Goal: Task Accomplishment & Management: Manage account settings

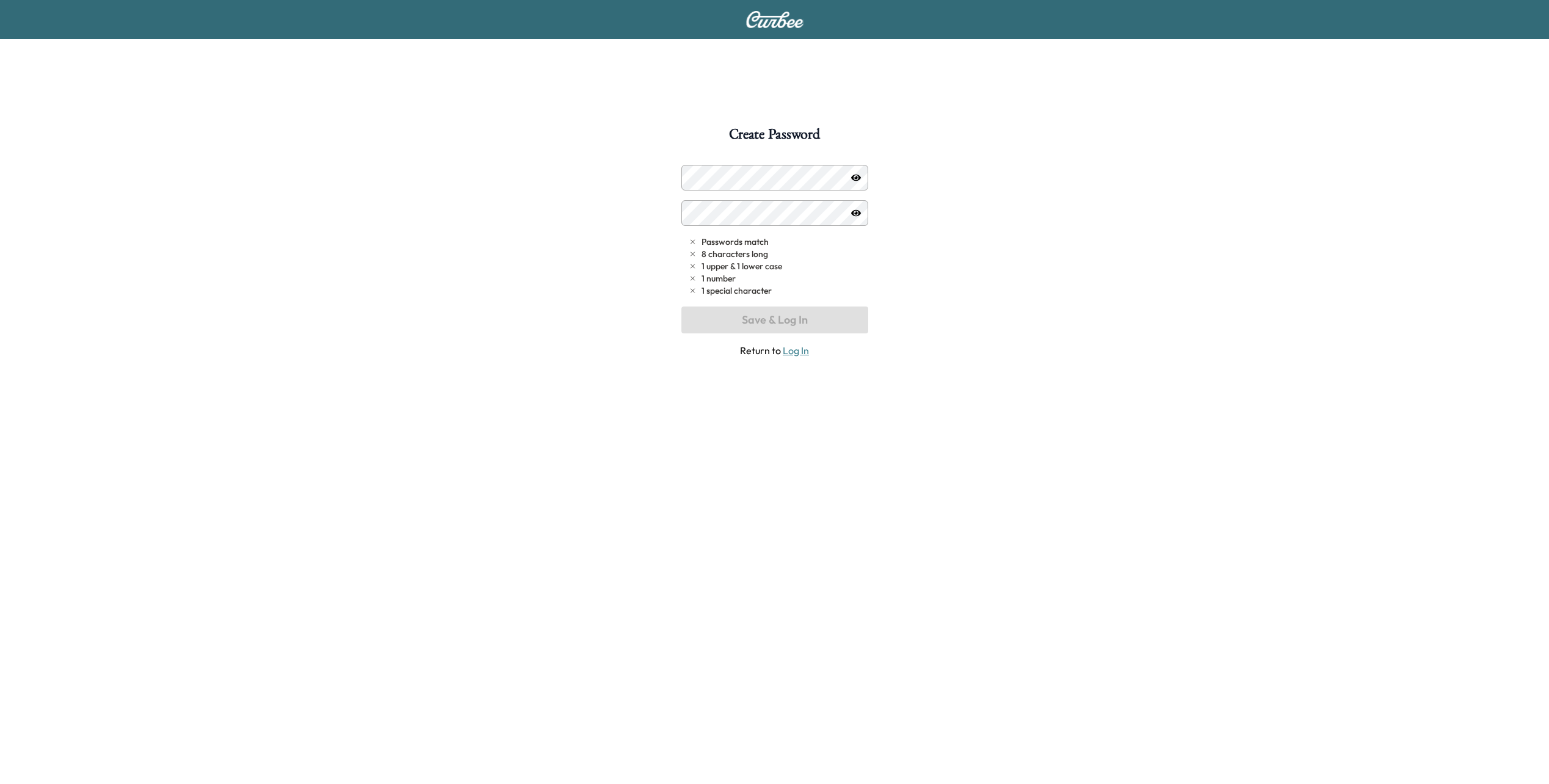
click at [854, 177] on icon "button" at bounding box center [856, 178] width 10 height 10
click at [776, 319] on button "Save & Log In" at bounding box center [774, 320] width 187 height 27
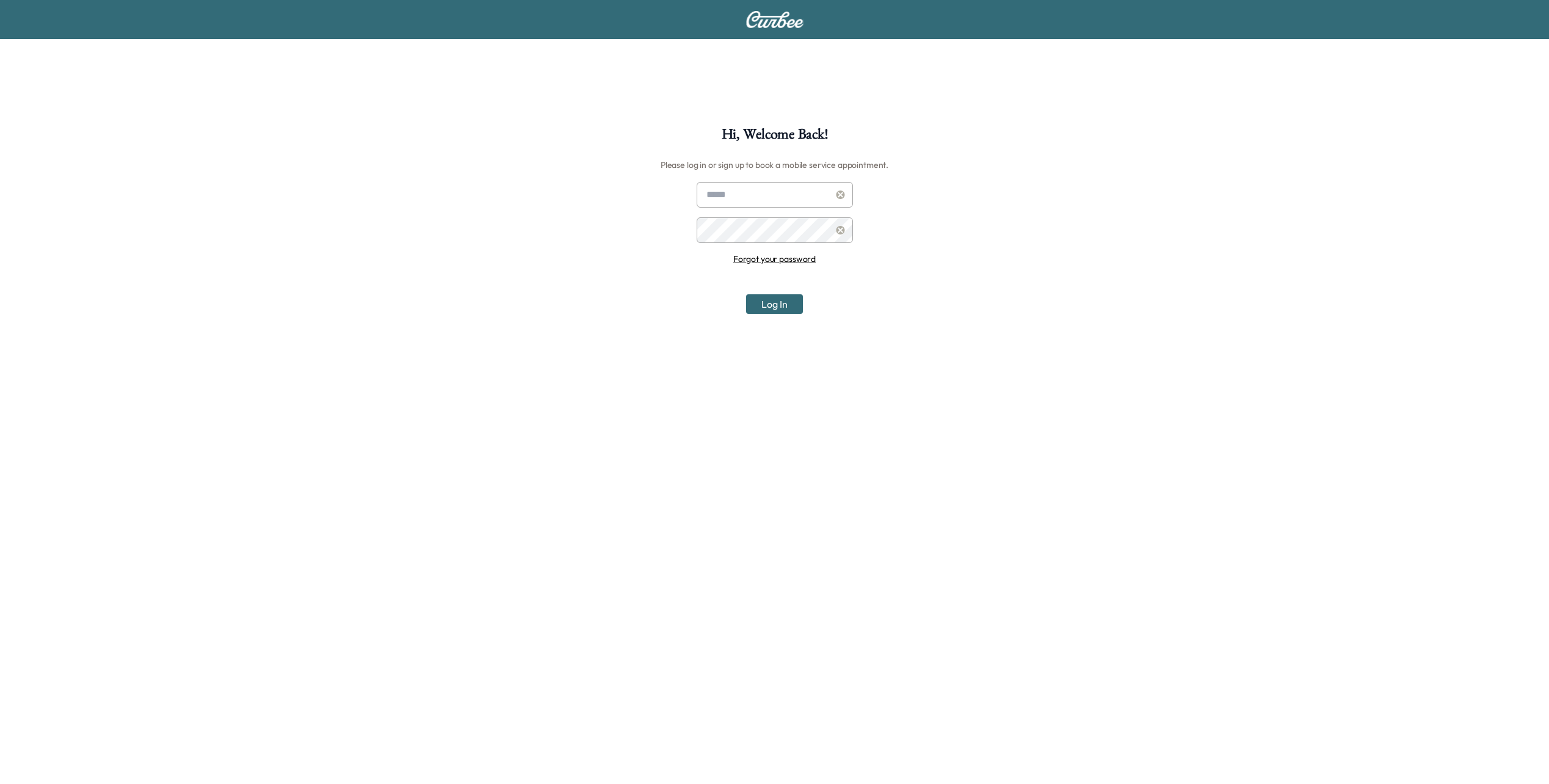
click at [711, 195] on div at bounding box center [709, 195] width 15 height 15
click at [705, 193] on div at bounding box center [709, 195] width 15 height 15
click at [717, 195] on input "text" at bounding box center [774, 195] width 156 height 26
type input "**********"
click at [657, 292] on div "**********" at bounding box center [774, 519] width 1549 height 784
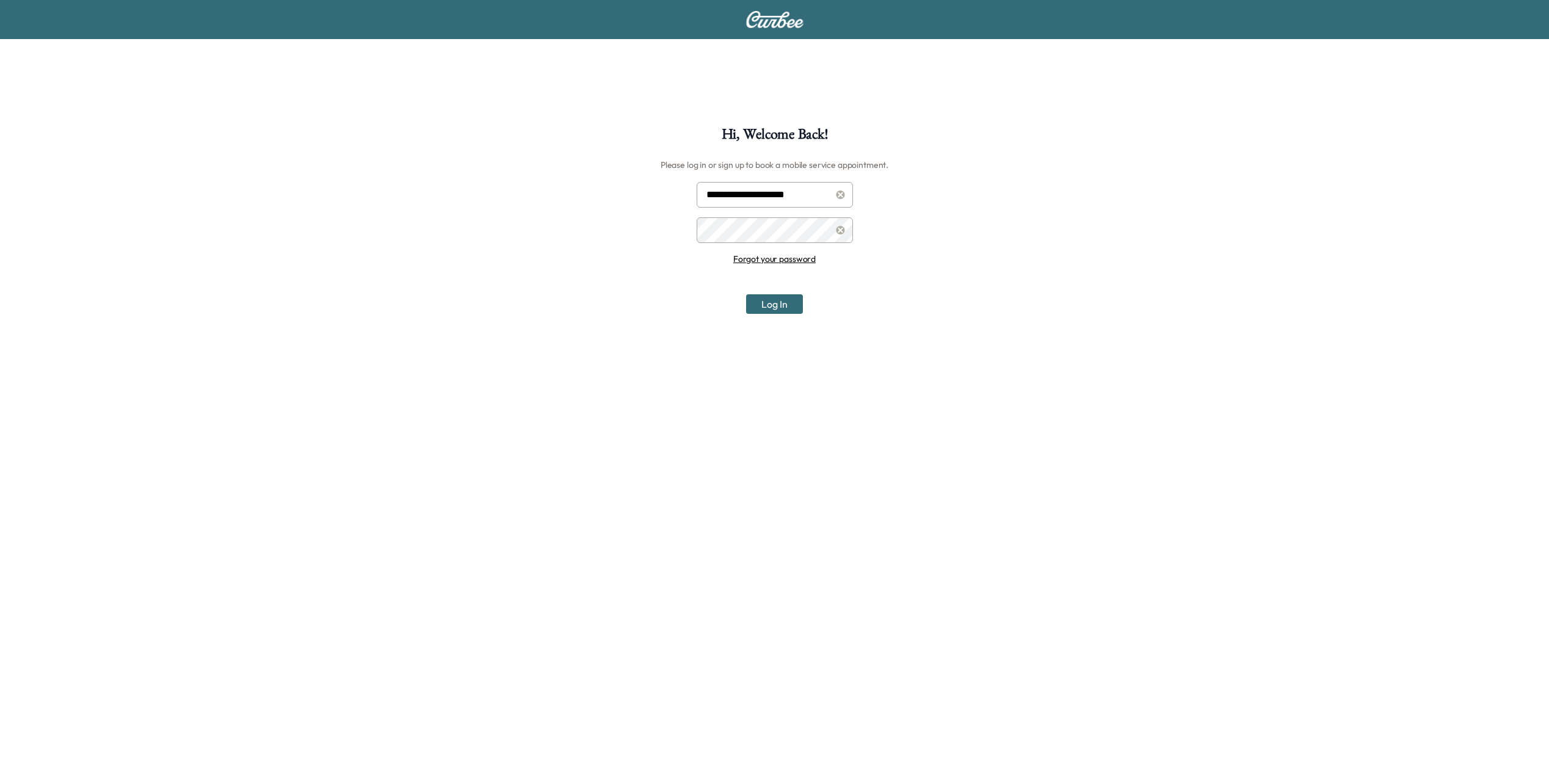
click at [833, 230] on div at bounding box center [840, 229] width 15 height 15
click at [840, 229] on icon at bounding box center [840, 230] width 9 height 9
click at [710, 231] on div at bounding box center [709, 229] width 15 height 15
click at [763, 300] on button "Log In" at bounding box center [774, 304] width 57 height 20
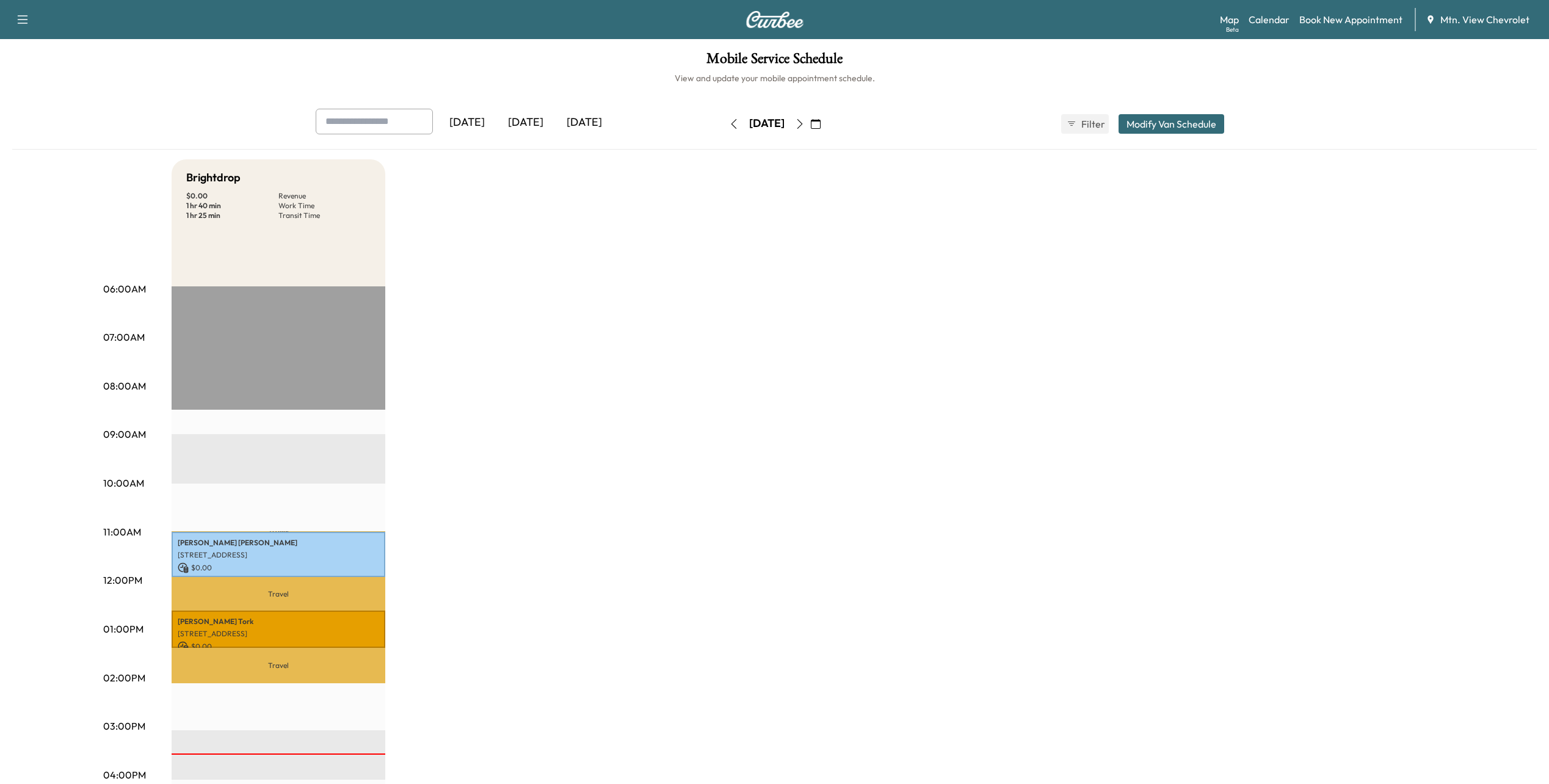
click at [594, 122] on div "[DATE]" at bounding box center [584, 122] width 59 height 28
